Goal: Information Seeking & Learning: Check status

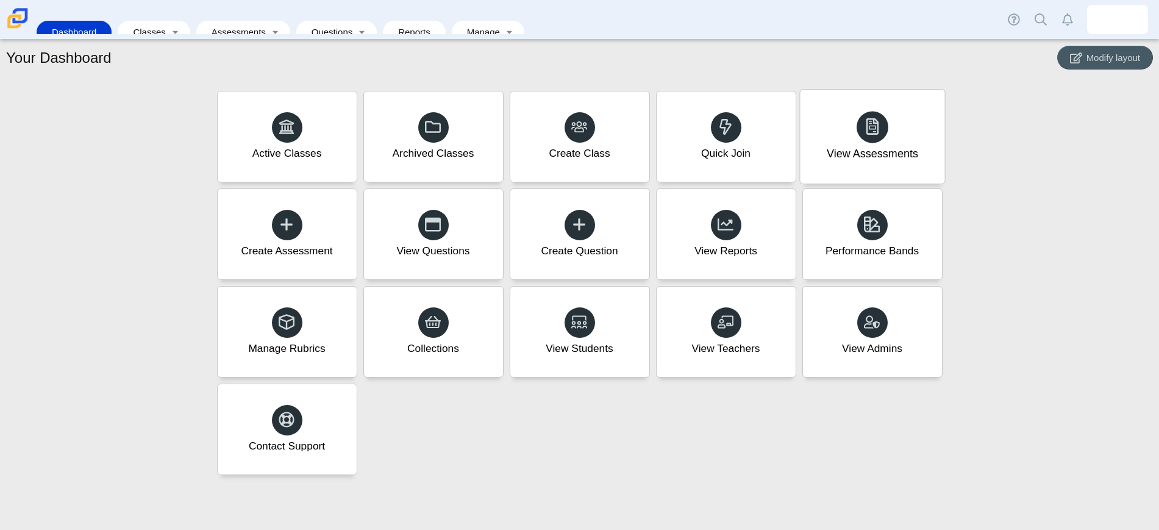
click at [854, 125] on div "View Assessments" at bounding box center [872, 137] width 144 height 94
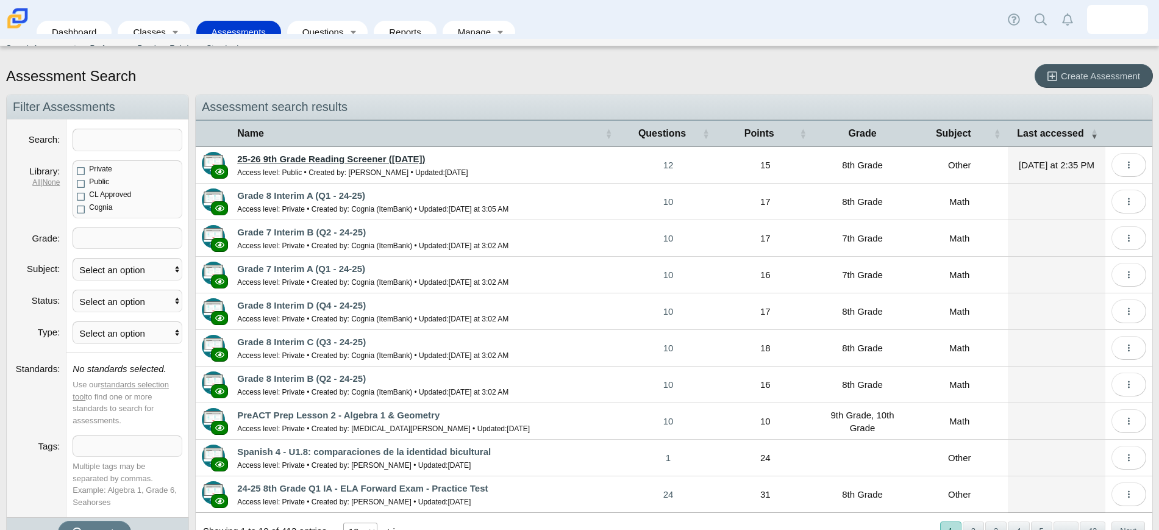
click at [385, 160] on link "25-26 9th Grade Reading Screener ([DATE])" at bounding box center [331, 159] width 188 height 10
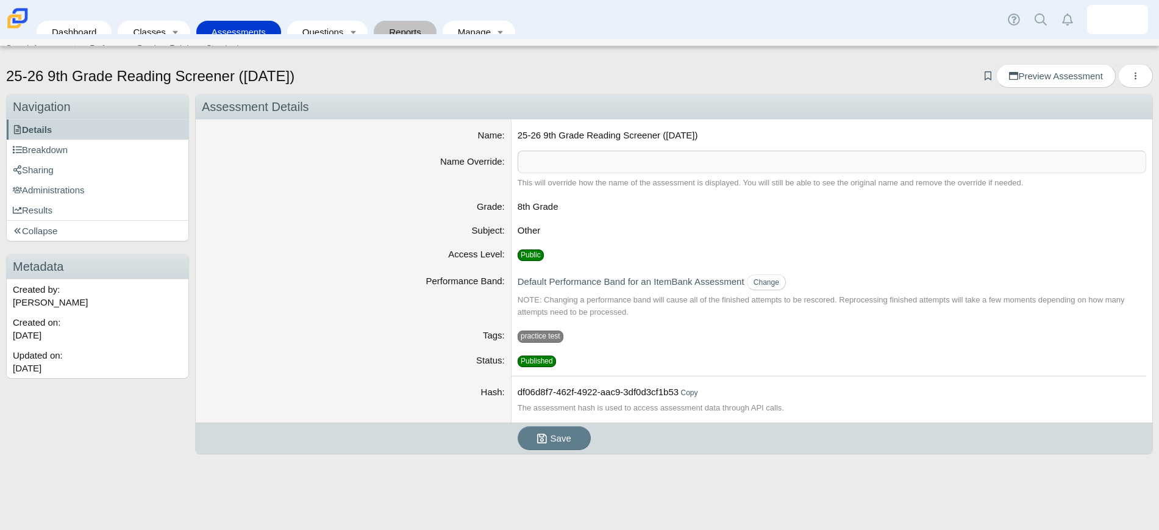
click at [401, 27] on link "Reports" at bounding box center [405, 32] width 51 height 23
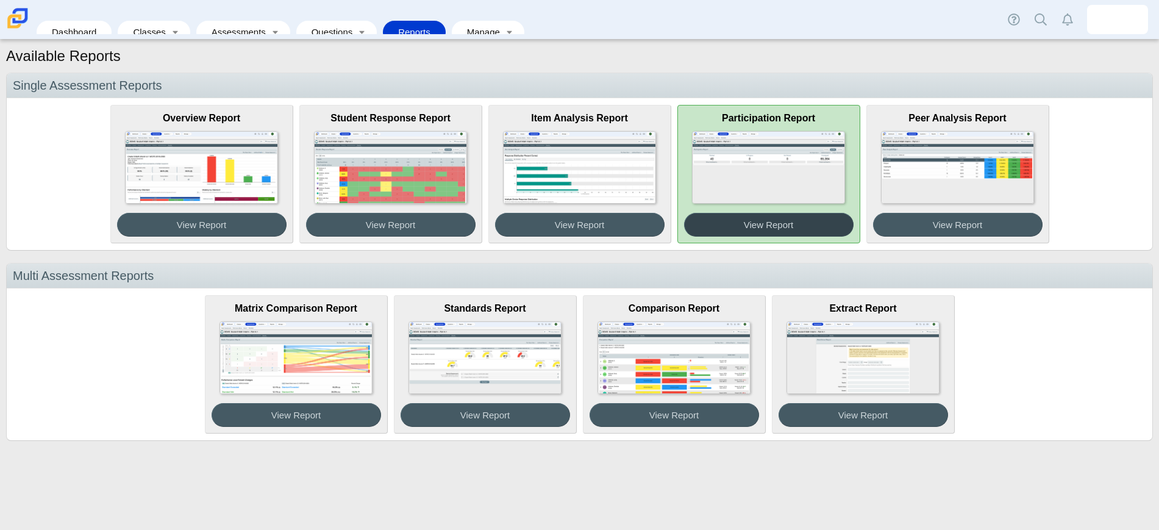
click at [776, 223] on span "View Report" at bounding box center [768, 224] width 49 height 10
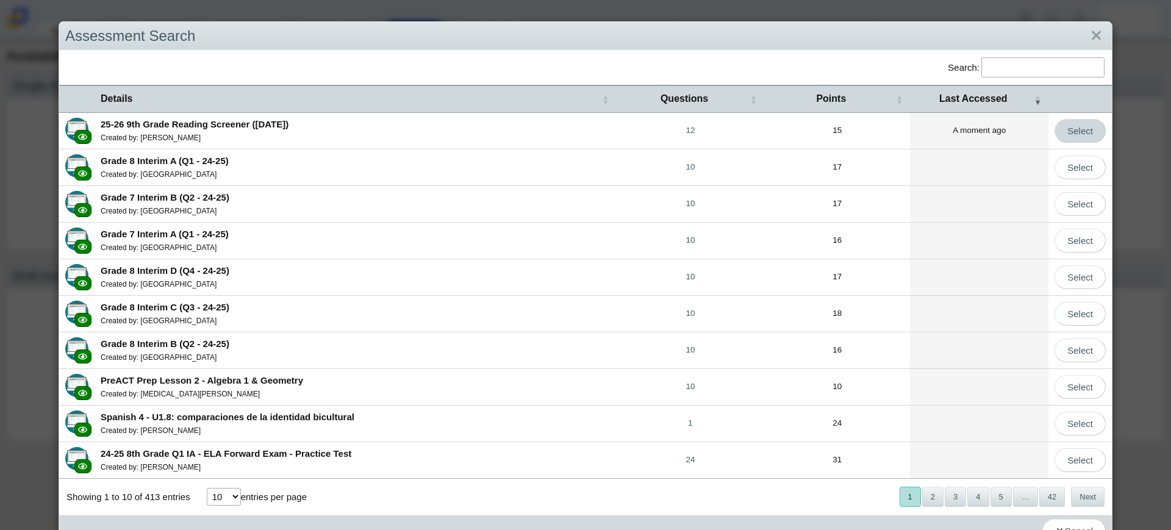
click at [1082, 132] on link "Select" at bounding box center [1079, 131] width 51 height 24
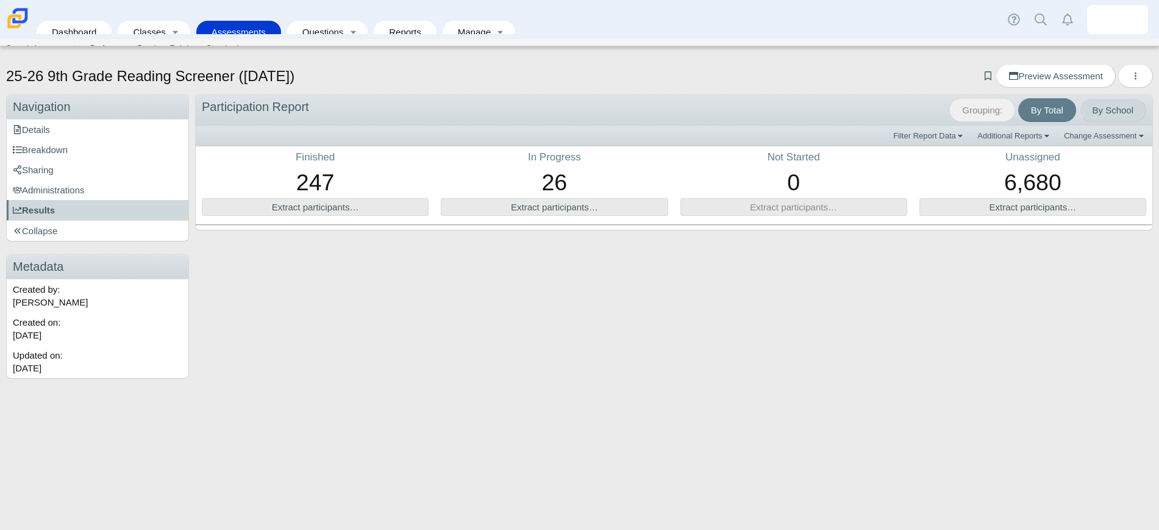
click at [1100, 110] on link "By School" at bounding box center [1112, 110] width 67 height 24
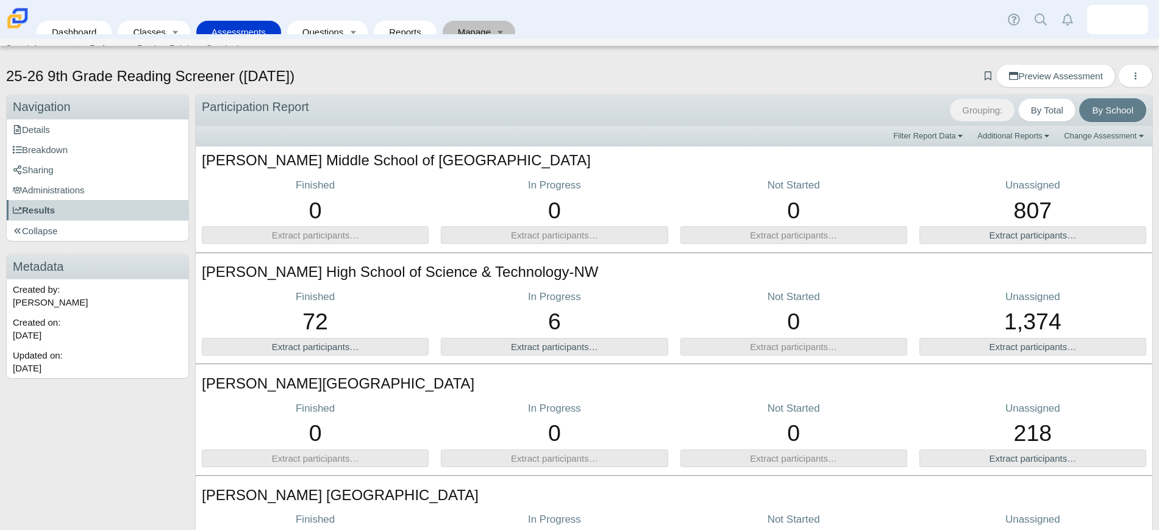
click at [476, 21] on link "Manage" at bounding box center [470, 32] width 43 height 23
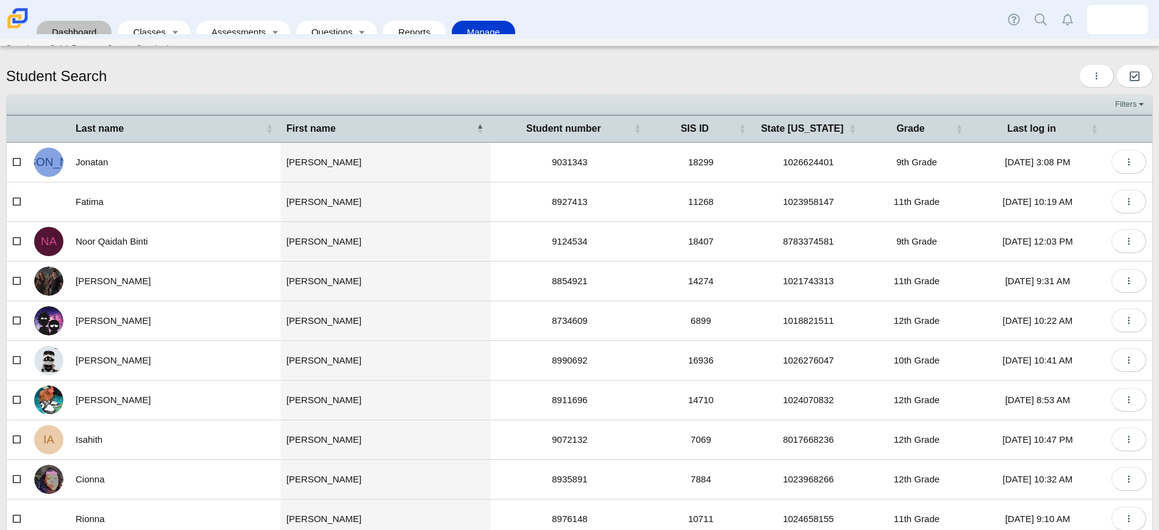
click at [79, 21] on link "Dashboard" at bounding box center [74, 32] width 63 height 23
